Goal: Task Accomplishment & Management: Complete application form

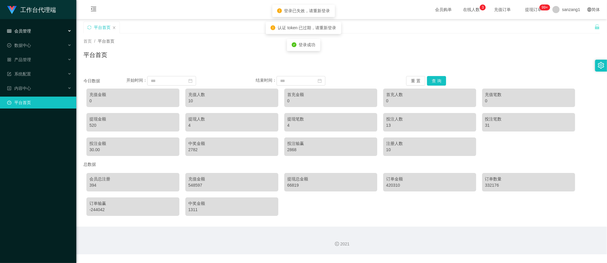
click at [27, 25] on div "会员管理" at bounding box center [38, 31] width 76 height 12
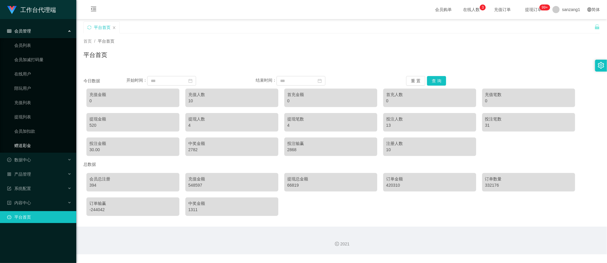
click at [24, 143] on link "赠送彩金" at bounding box center [42, 146] width 57 height 12
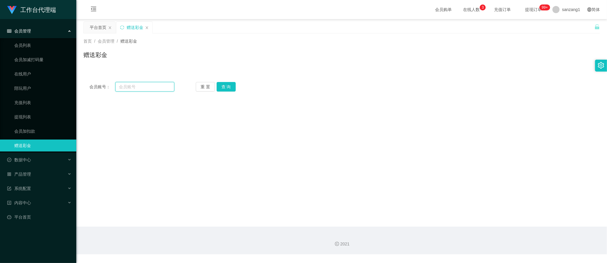
click at [134, 86] on input "text" at bounding box center [144, 87] width 59 height 10
paste input "81851351"
type input "81851351"
click at [237, 86] on div "重 置 查 询" at bounding box center [238, 87] width 85 height 10
click at [227, 87] on button "查 询" at bounding box center [226, 87] width 19 height 10
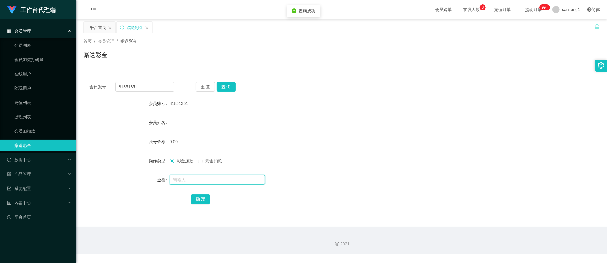
click at [175, 180] on input "text" at bounding box center [217, 180] width 95 height 10
type input "100"
click at [200, 198] on button "确 定" at bounding box center [200, 199] width 19 height 10
drag, startPoint x: 150, startPoint y: 87, endPoint x: 89, endPoint y: 81, distance: 61.5
click at [89, 81] on div "会员账号： 81851351 重 置 查 询 会员账号 81851351 会员姓名 账号余额 100.00 操作类型 彩金加款 彩金扣款 金额 确 定" at bounding box center [341, 147] width 517 height 142
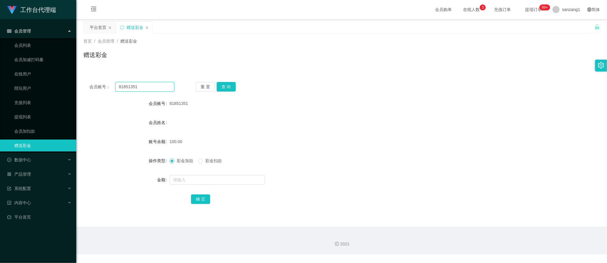
paste input "932555365"
type input "932555365"
click at [231, 86] on button "查 询" at bounding box center [226, 87] width 19 height 10
click at [197, 179] on input "text" at bounding box center [217, 180] width 95 height 10
click at [208, 163] on span "彩金扣款" at bounding box center [213, 160] width 21 height 5
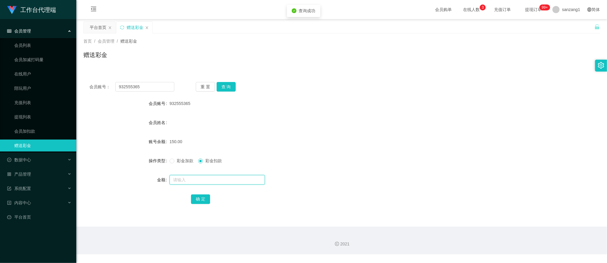
click at [182, 178] on input "text" at bounding box center [217, 180] width 95 height 10
type input "150"
click at [199, 202] on button "确 定" at bounding box center [200, 199] width 19 height 10
click at [175, 162] on span "彩金加款" at bounding box center [184, 160] width 21 height 5
click at [179, 180] on input "text" at bounding box center [217, 180] width 95 height 10
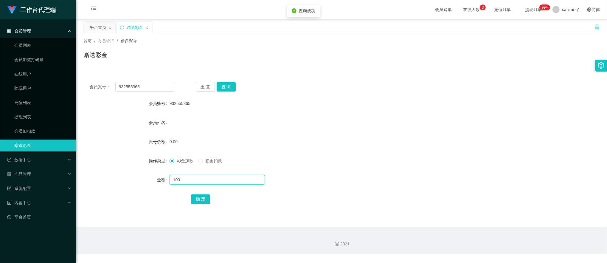
type input "100"
click at [210, 199] on div "确 定" at bounding box center [341, 199] width 301 height 12
click at [201, 202] on button "确 定" at bounding box center [200, 199] width 19 height 10
drag, startPoint x: 123, startPoint y: 84, endPoint x: 93, endPoint y: 77, distance: 30.9
click at [81, 77] on main "关闭左侧 关闭右侧 关闭其它 刷新页面 平台首页 赠送彩金 首页 / 会员管理 / 赠送彩金 / 赠送彩金 会员账号： 932555365 重 置 查 询 会…" at bounding box center [341, 123] width 531 height 208
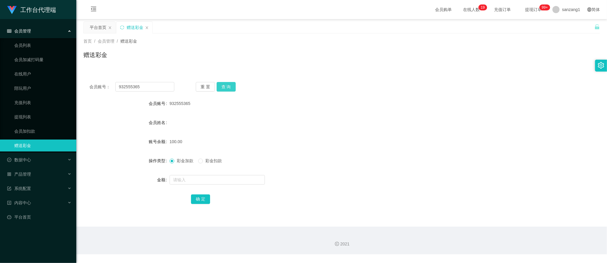
click at [228, 90] on button "查 询" at bounding box center [226, 87] width 19 height 10
drag, startPoint x: 153, startPoint y: 86, endPoint x: 91, endPoint y: 78, distance: 62.3
click at [91, 78] on div "会员账号： 932555365 重 置 查 询 会员账号 932555365 会员姓名 账号余额 100.00 操作类型 彩金加款 彩金扣款 金额 确 定" at bounding box center [341, 147] width 517 height 142
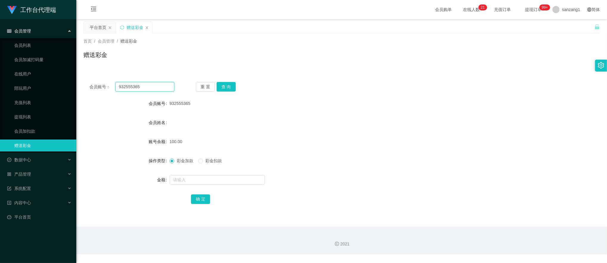
paste input "81851351"
type input "81851351"
click at [227, 84] on button "查 询" at bounding box center [226, 87] width 19 height 10
click at [206, 160] on span "彩金扣款" at bounding box center [213, 160] width 21 height 5
click at [199, 176] on input "text" at bounding box center [217, 180] width 95 height 10
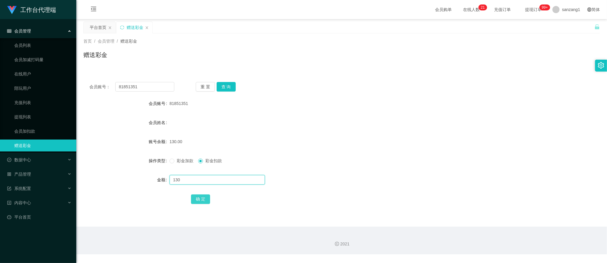
type input "130"
click at [197, 201] on button "确 定" at bounding box center [200, 199] width 19 height 10
drag, startPoint x: 152, startPoint y: 86, endPoint x: 77, endPoint y: 80, distance: 75.7
click at [64, 81] on section "工作台代理端 会员管理 会员列表 会员加减打码量 在线用户 陪玩用户 充值列表 提现列表 会员加扣款 赠送彩金 数据中心 产品管理 系统配置 内容中心 平台首…" at bounding box center [303, 127] width 607 height 254
paste input "105218"
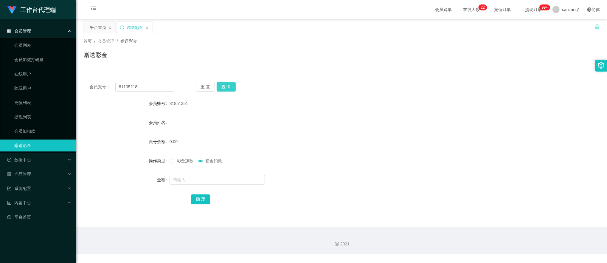
click at [230, 83] on button "查 询" at bounding box center [226, 87] width 19 height 10
click at [225, 88] on button "查 询" at bounding box center [226, 87] width 19 height 10
drag, startPoint x: 138, startPoint y: 90, endPoint x: 83, endPoint y: 78, distance: 56.3
click at [83, 78] on main "关闭左侧 关闭右侧 关闭其它 刷新页面 平台首页 赠送彩金 首页 / 会员管理 / 赠送彩金 / 赠送彩金 会员账号： 81105218 重 置 查 询 会员…" at bounding box center [341, 123] width 531 height 208
paste input "932555365"
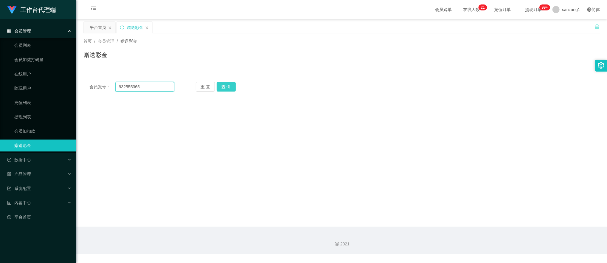
type input "932555365"
click at [225, 85] on button "查 询" at bounding box center [226, 87] width 19 height 10
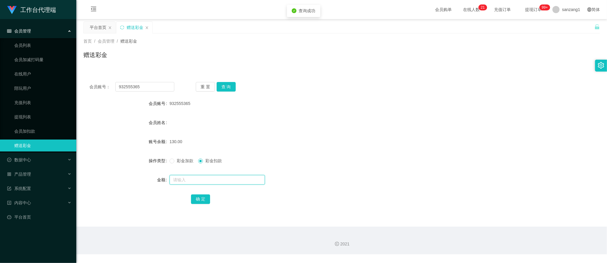
click at [189, 182] on input "text" at bounding box center [217, 180] width 95 height 10
type input "130"
click at [194, 201] on button "确 定" at bounding box center [200, 199] width 19 height 10
drag, startPoint x: 146, startPoint y: 85, endPoint x: 62, endPoint y: 67, distance: 85.8
click at [62, 67] on section "工作台代理端 会员管理 会员列表 会员加减打码量 在线用户 陪玩用户 充值列表 提现列表 会员加扣款 赠送彩金 数据中心 产品管理 系统配置 内容中心 平台首…" at bounding box center [303, 127] width 607 height 254
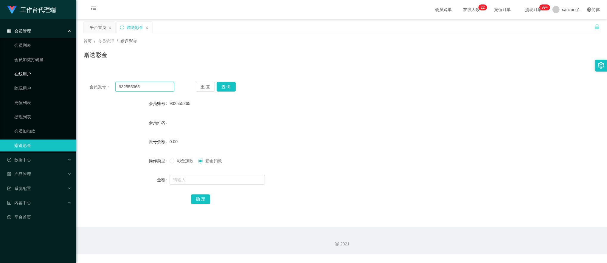
paste input "Colalin1997"
type input "Colalin1997"
click at [218, 86] on div "重 置 查 询" at bounding box center [238, 87] width 85 height 10
click at [224, 88] on button "查 询" at bounding box center [226, 87] width 19 height 10
click at [178, 162] on span "彩金加款" at bounding box center [184, 160] width 21 height 5
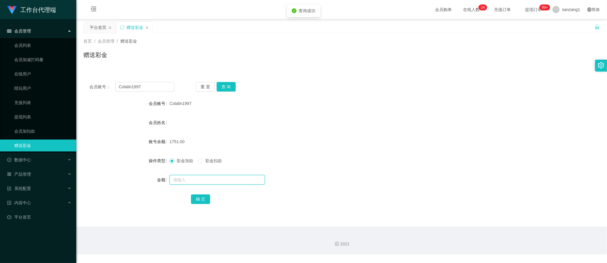
click at [179, 181] on input "text" at bounding box center [217, 180] width 95 height 10
type input "128"
click at [194, 199] on button "确 定" at bounding box center [200, 199] width 19 height 10
drag, startPoint x: 151, startPoint y: 83, endPoint x: 75, endPoint y: 68, distance: 76.9
click at [41, 68] on section "工作台代理端 会员管理 会员列表 会员加减打码量 在线用户 陪玩用户 充值列表 提现列表 会员加扣款 赠送彩金 数据中心 产品管理 系统配置 内容中心 平台首…" at bounding box center [303, 127] width 607 height 254
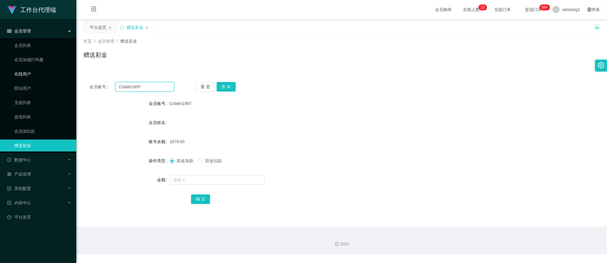
paste input "86984158"
type input "86984158"
click at [221, 88] on button "查 询" at bounding box center [226, 87] width 19 height 10
click at [182, 177] on input "text" at bounding box center [217, 180] width 95 height 10
type input "260"
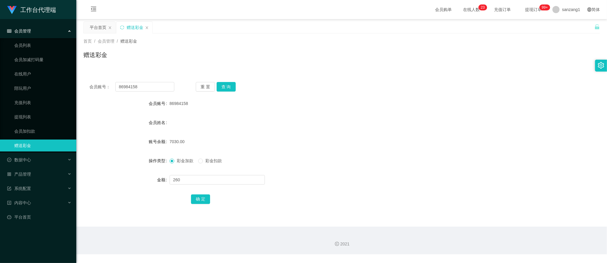
click at [203, 207] on div "会员账号： 86984158 重 置 查 询 会员账号 86984158 会员姓名 账号余额 7030.00 操作类型 彩金加款 彩金扣款 金额 260 确 定" at bounding box center [341, 147] width 517 height 142
click at [202, 202] on button "确 定" at bounding box center [200, 199] width 19 height 10
